Goal: Task Accomplishment & Management: Use online tool/utility

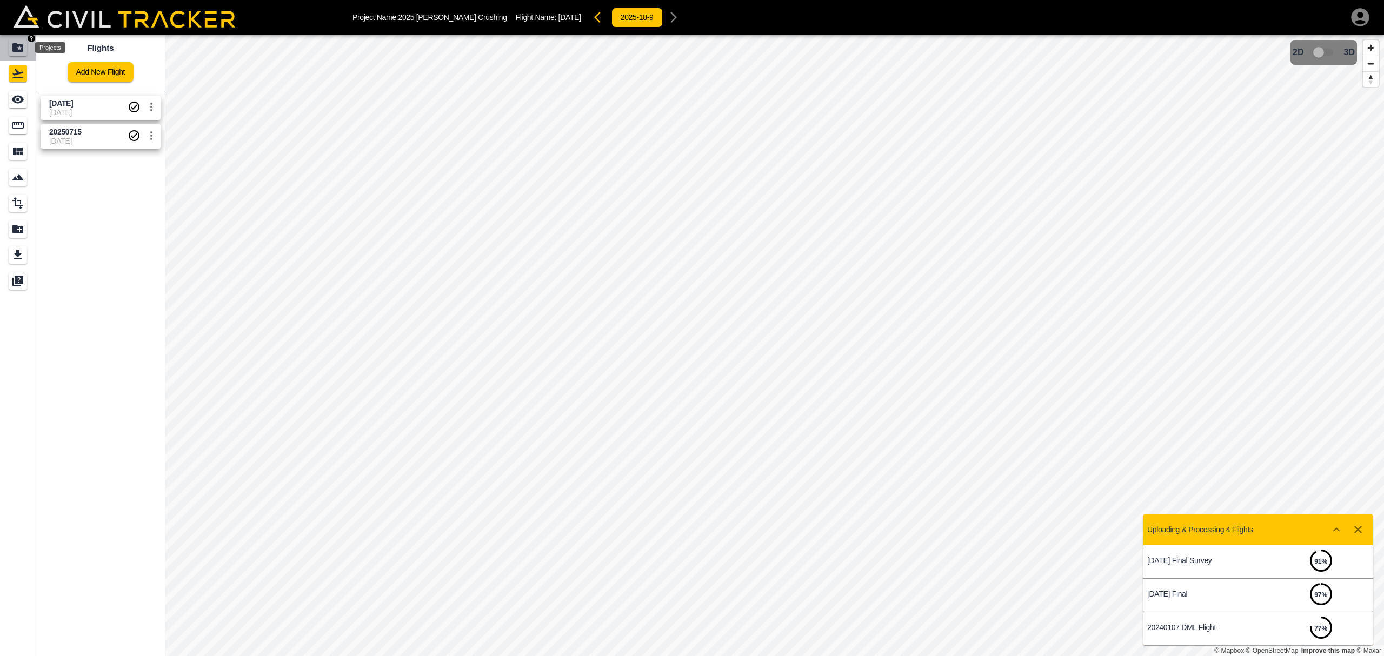
click at [18, 50] on icon "Projects" at bounding box center [17, 47] width 11 height 9
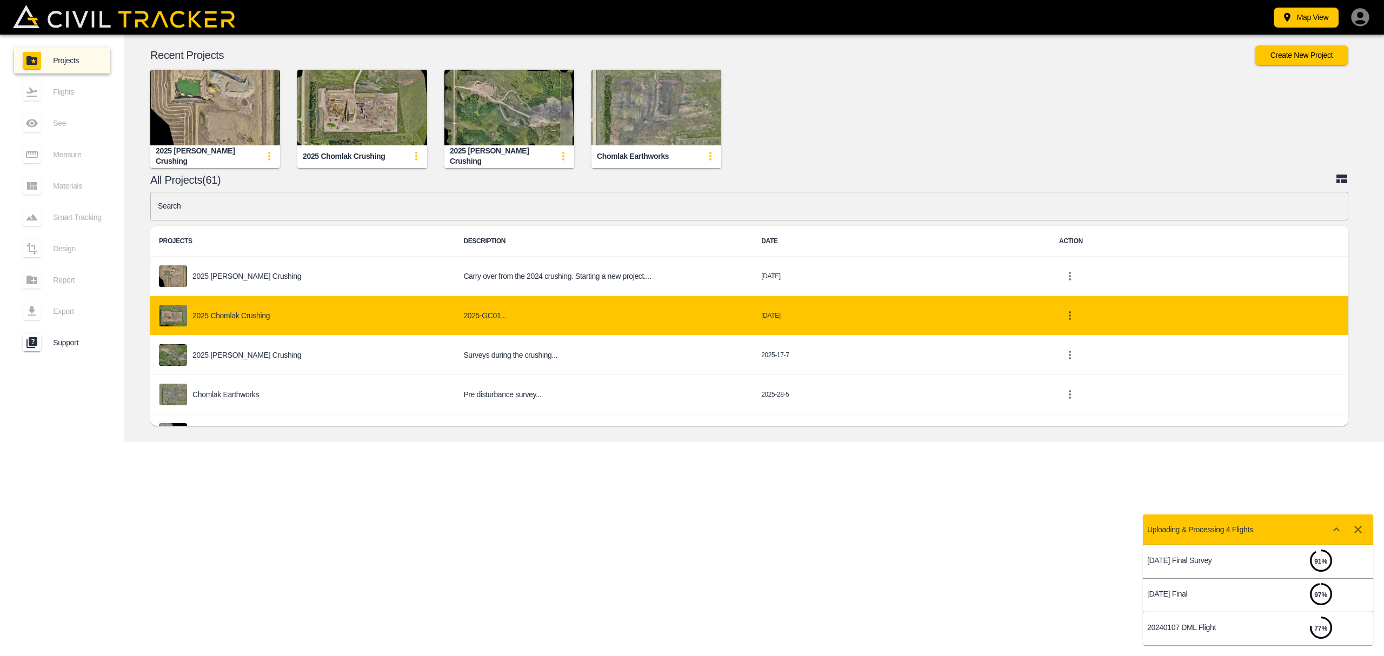
click at [239, 316] on p "2025 Chomlak Crushing" at bounding box center [230, 315] width 77 height 9
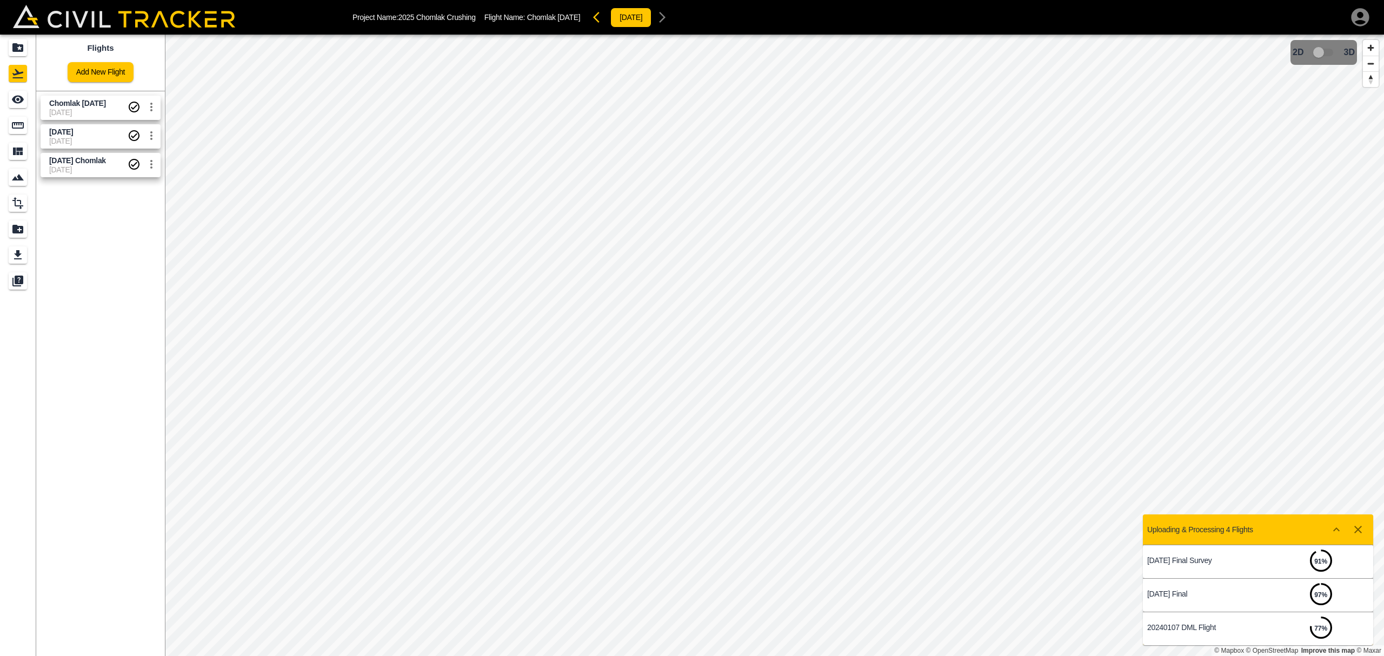
click at [78, 110] on span "[DATE]" at bounding box center [88, 112] width 78 height 9
click at [17, 89] on link at bounding box center [18, 99] width 36 height 26
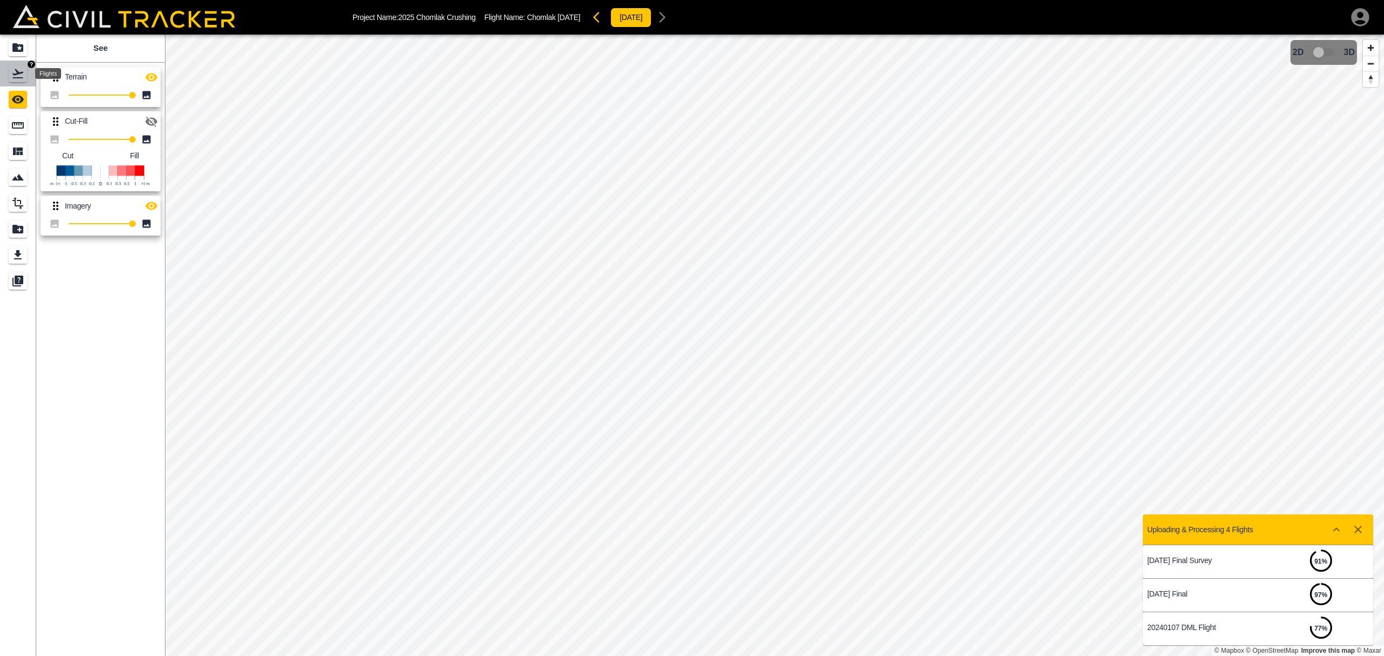
click at [9, 72] on div "Flights" at bounding box center [18, 73] width 18 height 17
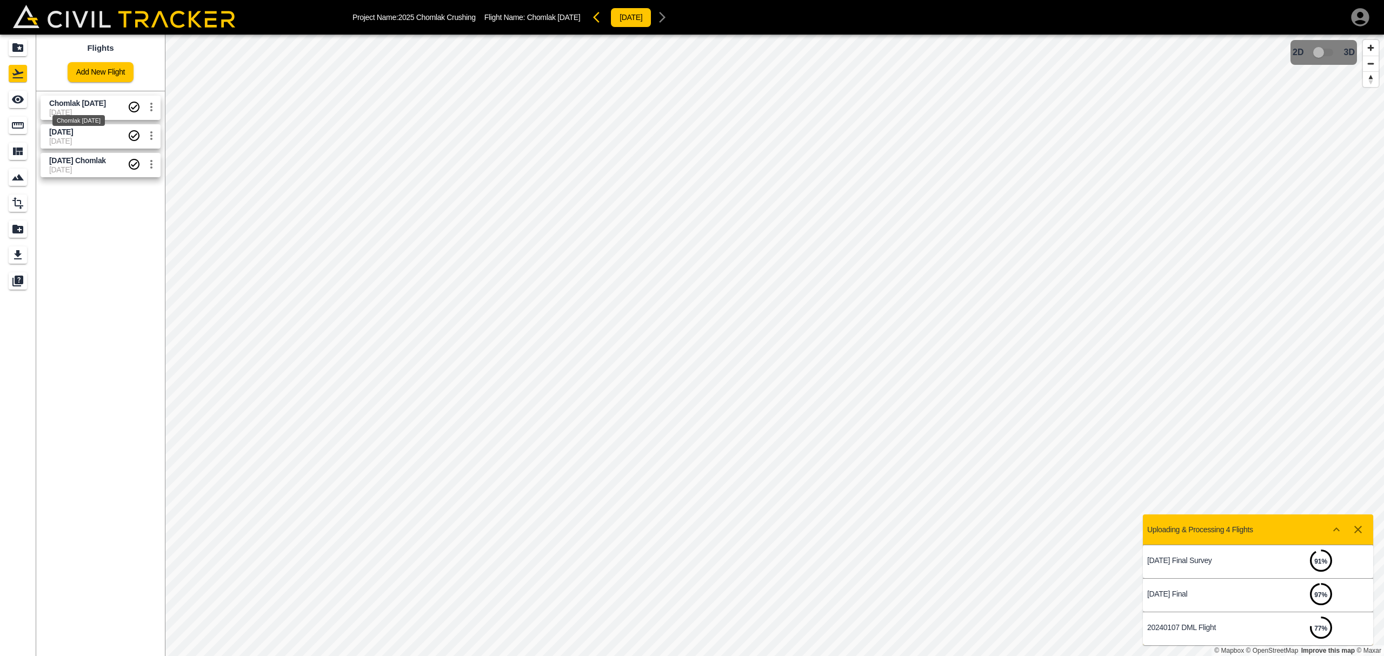
click at [68, 104] on span "Chomlak [DATE]" at bounding box center [77, 103] width 57 height 9
click at [16, 121] on icon "Measure" at bounding box center [17, 125] width 13 height 13
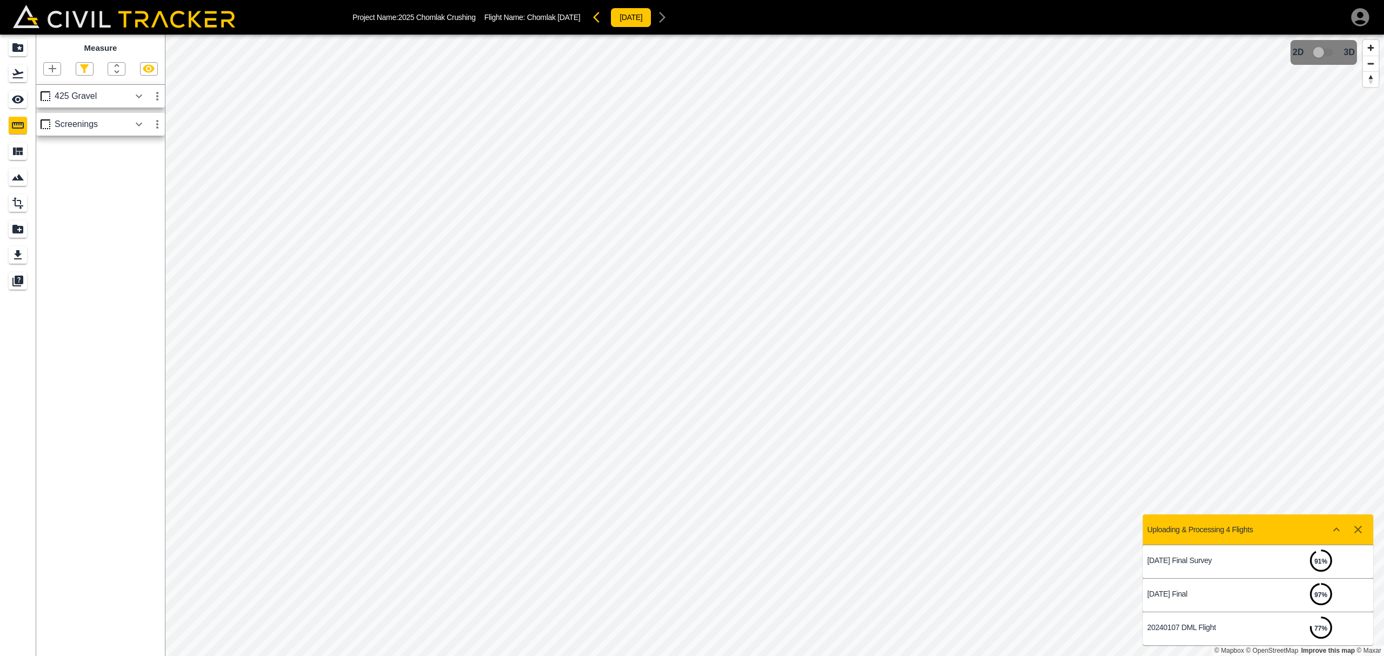
click at [132, 97] on icon "button" at bounding box center [138, 96] width 13 height 13
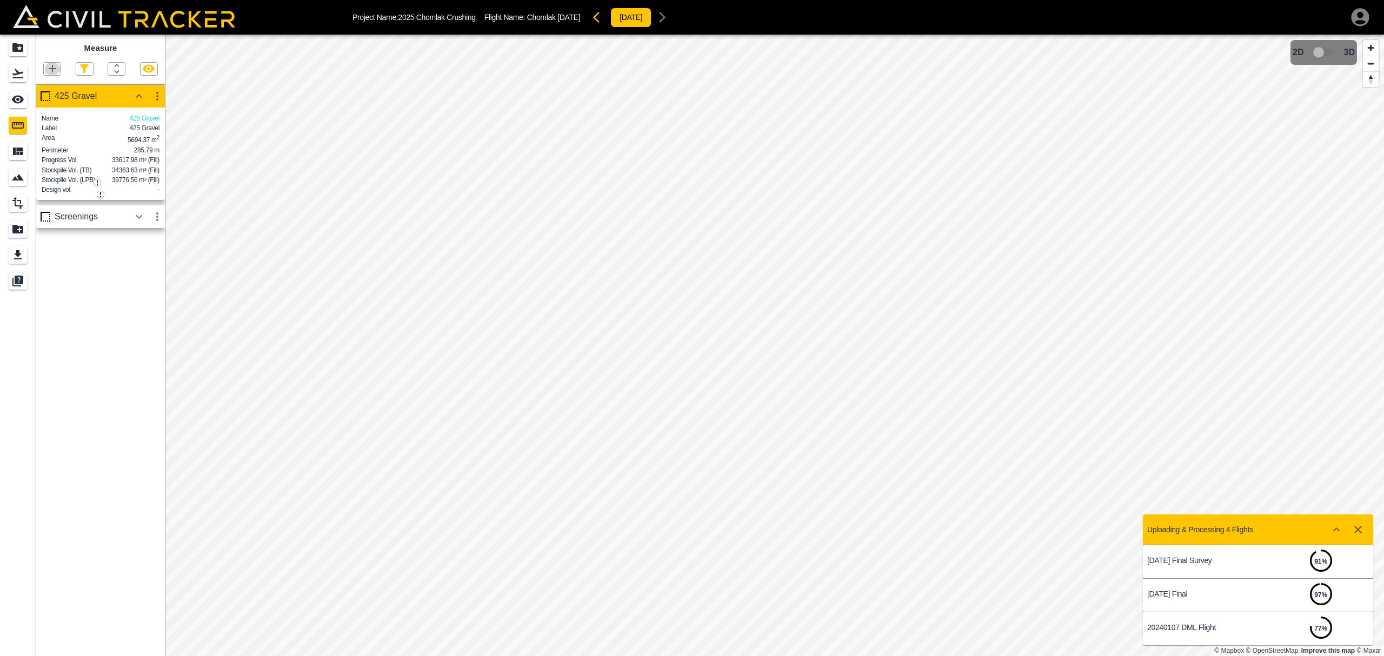
click at [48, 69] on icon "button" at bounding box center [52, 68] width 13 height 13
click at [48, 91] on p "Point" at bounding box center [47, 88] width 16 height 9
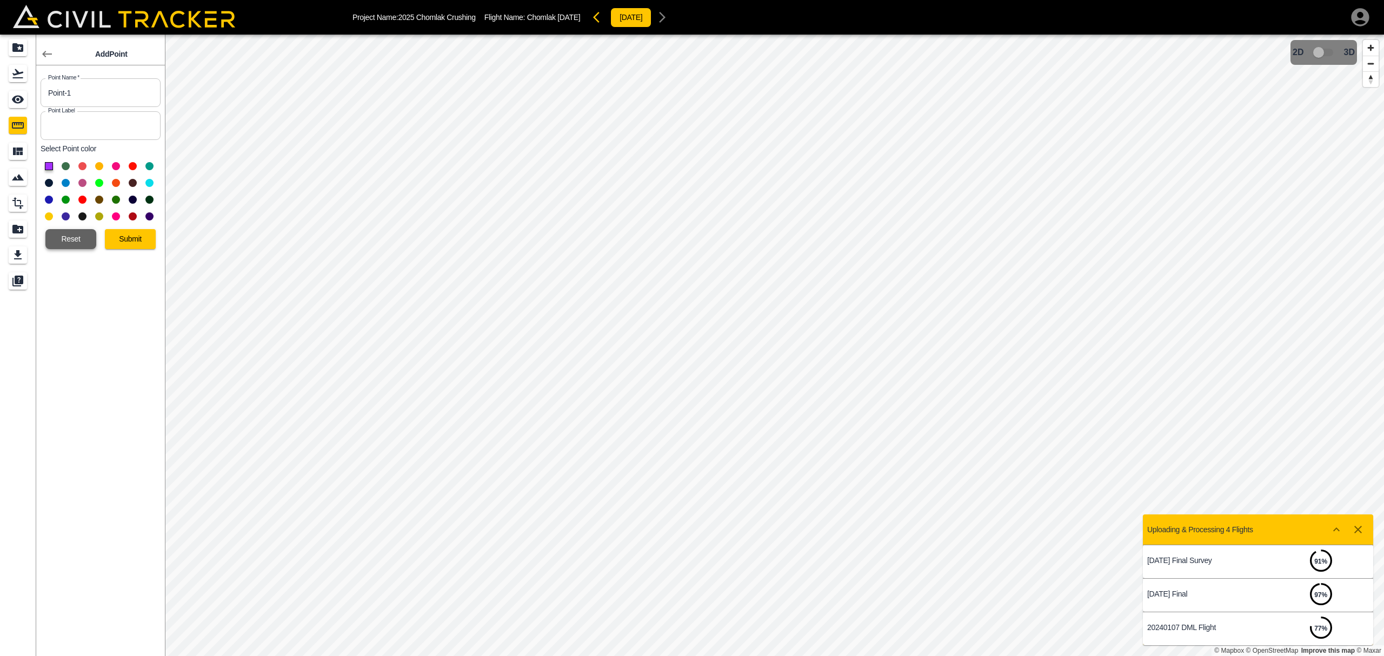
click at [63, 239] on button "Reset" at bounding box center [70, 239] width 51 height 20
click at [45, 55] on icon "button" at bounding box center [47, 54] width 13 height 13
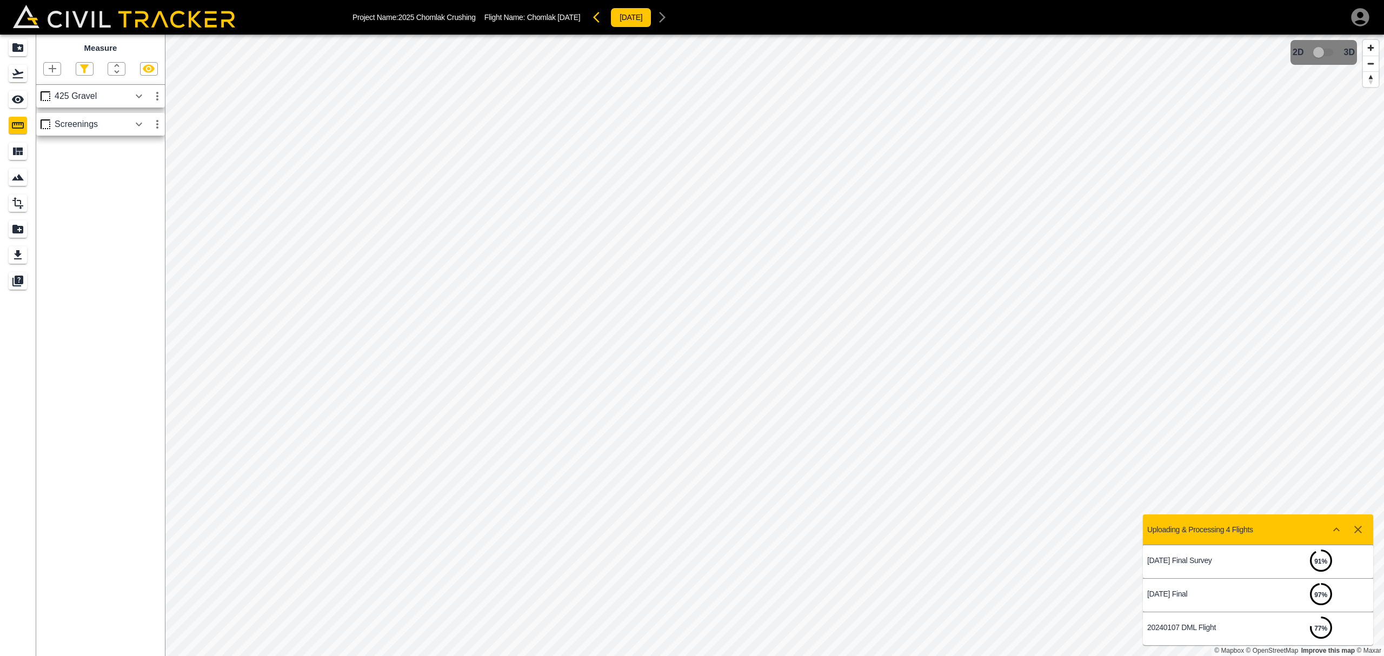
click at [50, 69] on icon "button" at bounding box center [52, 68] width 13 height 13
click at [55, 107] on p "Polyline" at bounding box center [51, 105] width 25 height 9
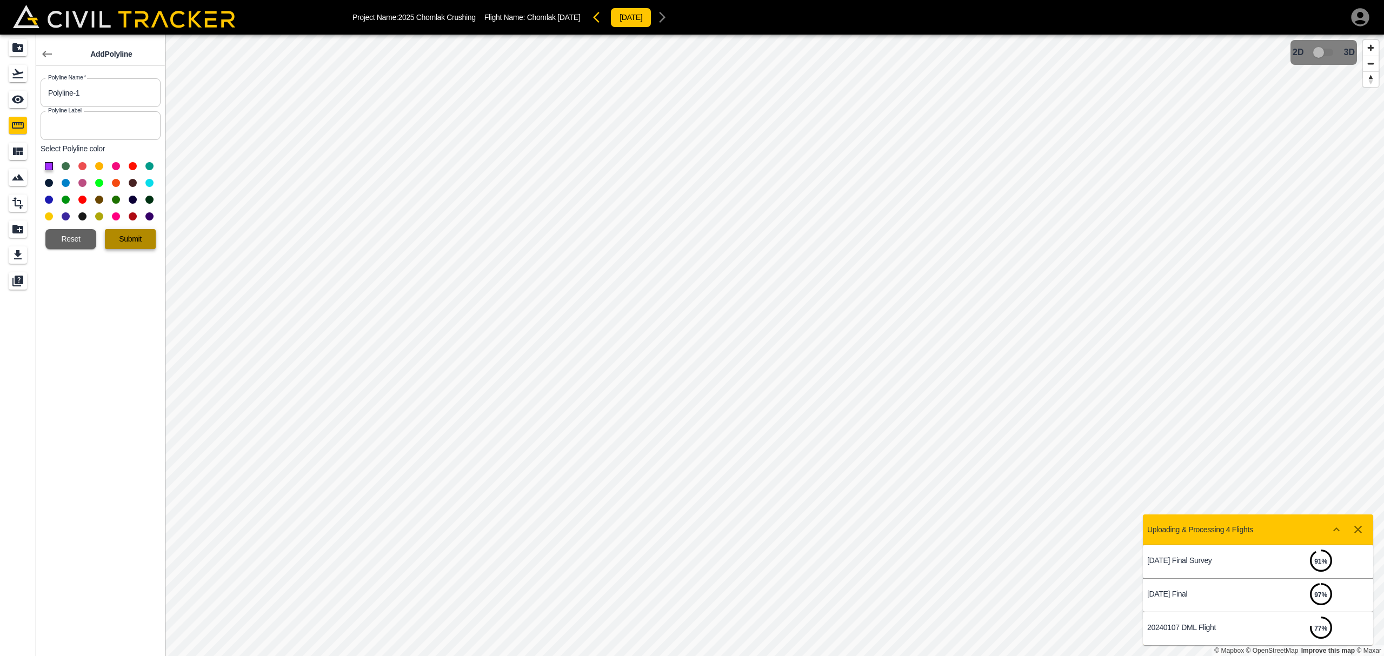
click at [122, 238] on button "Submit" at bounding box center [130, 239] width 51 height 20
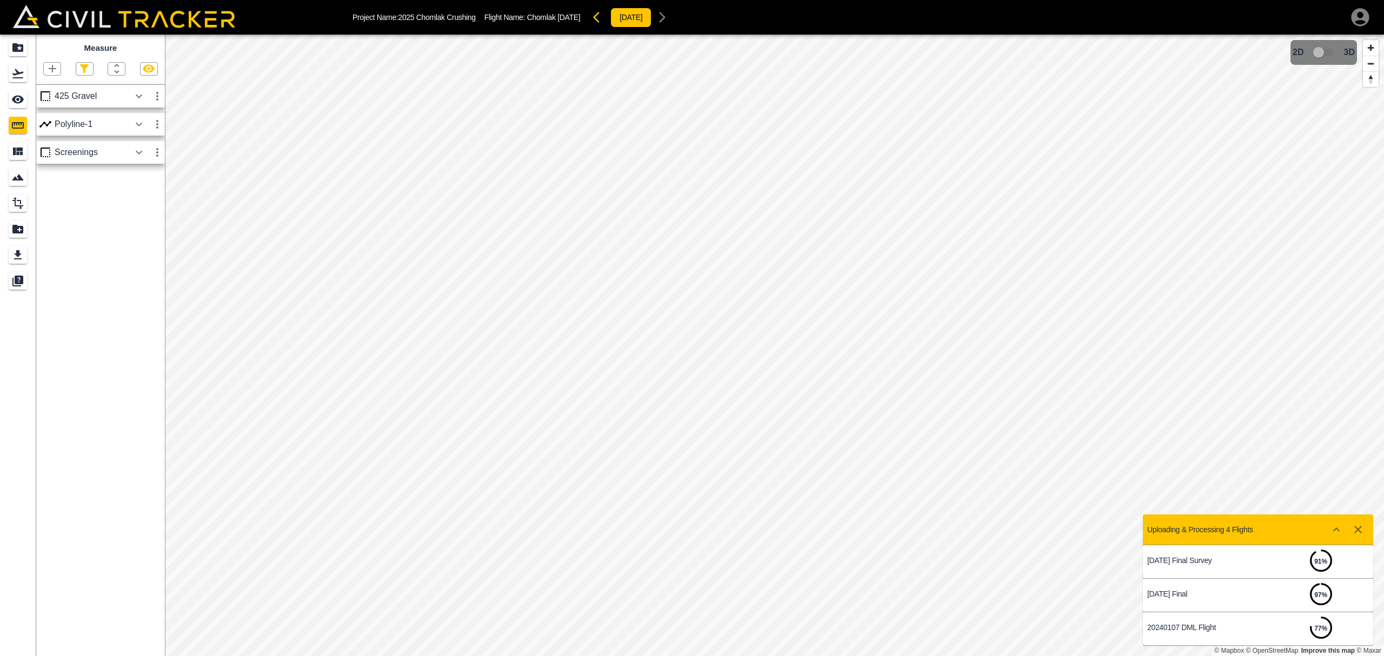
click at [142, 124] on icon "button" at bounding box center [138, 124] width 13 height 13
